Goal: Task Accomplishment & Management: Complete application form

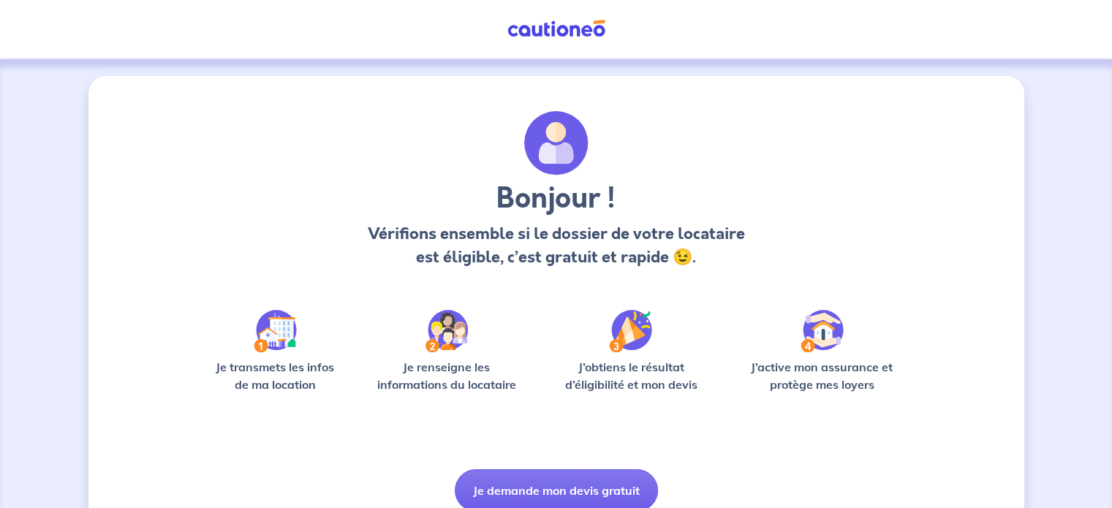
scroll to position [61, 0]
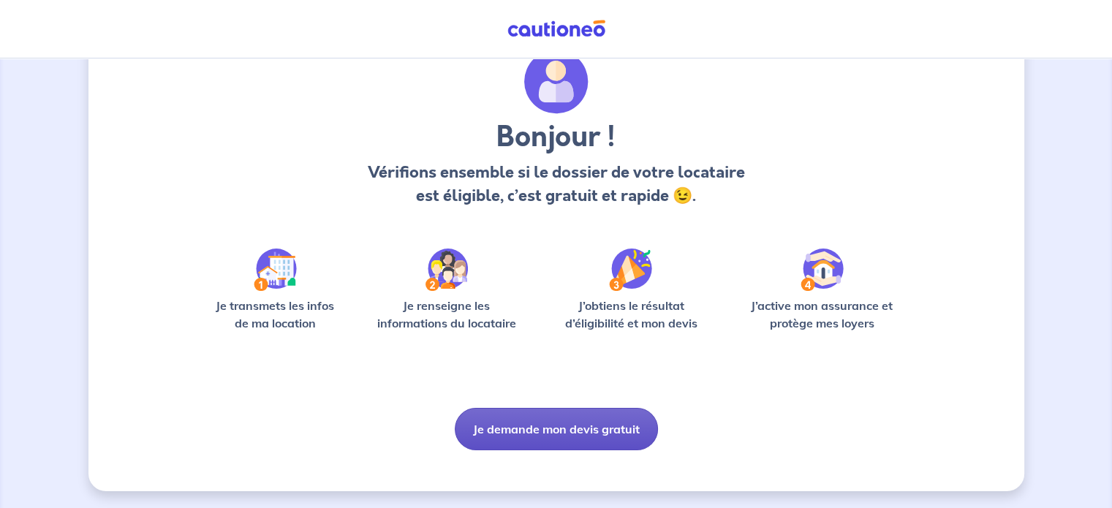
click at [593, 425] on button "Je demande mon devis gratuit" at bounding box center [556, 429] width 203 height 42
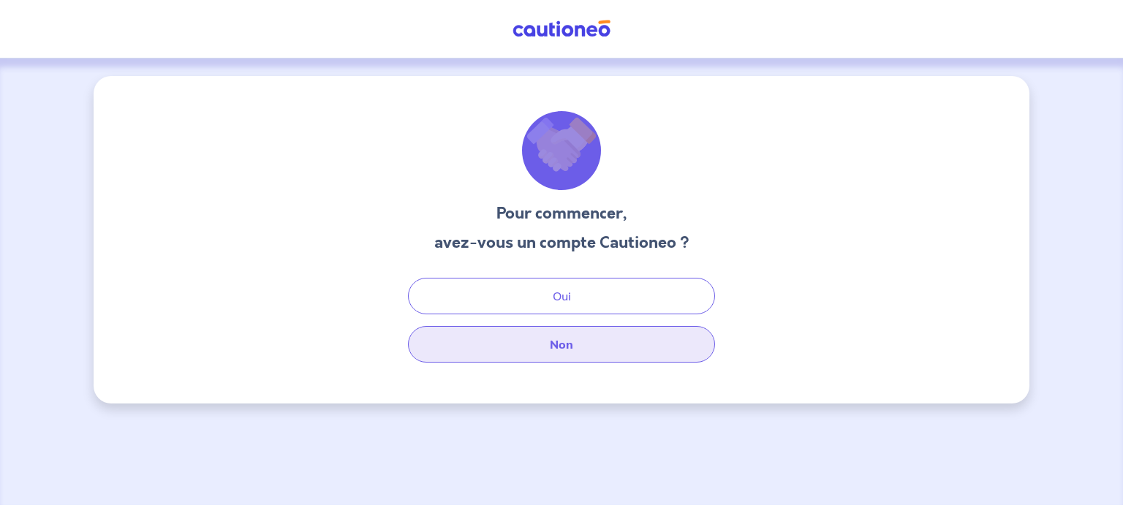
click at [585, 349] on button "Non" at bounding box center [561, 344] width 307 height 37
